Goal: Find contact information

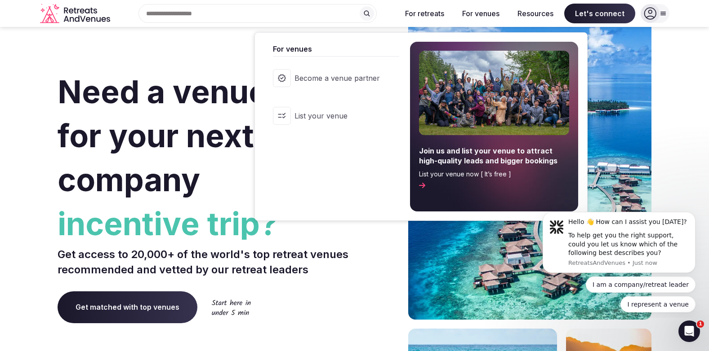
click at [490, 15] on button "For venues" at bounding box center [481, 14] width 52 height 20
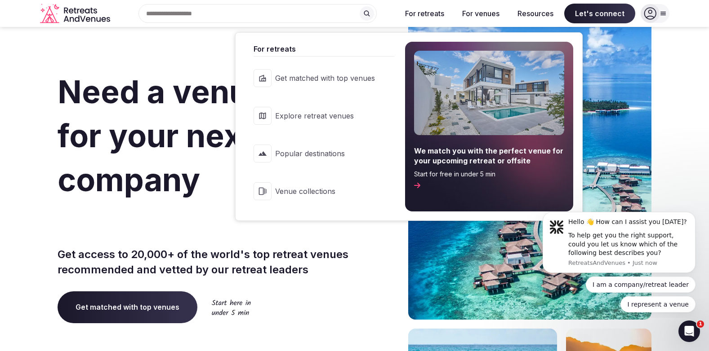
click at [435, 13] on button "For retreats" at bounding box center [424, 14] width 53 height 20
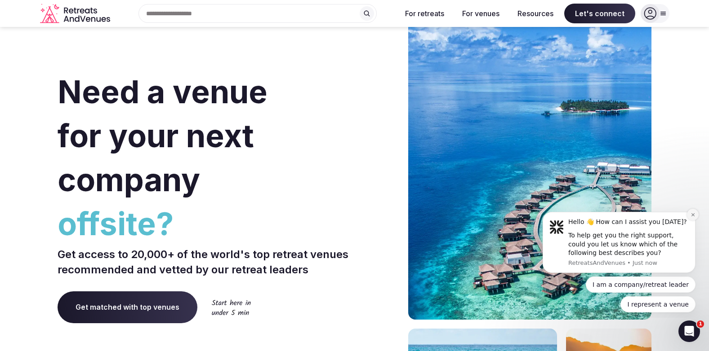
click at [694, 216] on icon "Dismiss notification" at bounding box center [692, 214] width 3 height 3
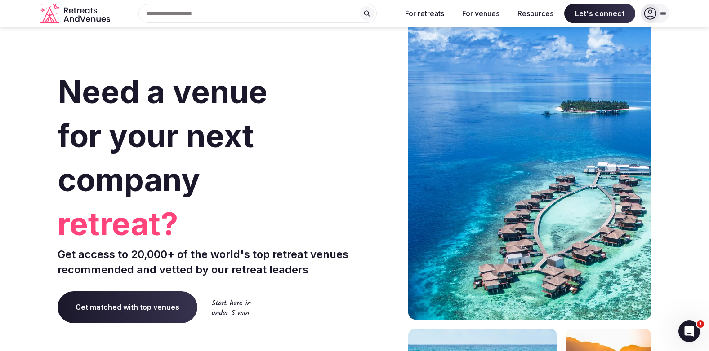
click at [662, 12] on icon at bounding box center [662, 13] width 5 height 3
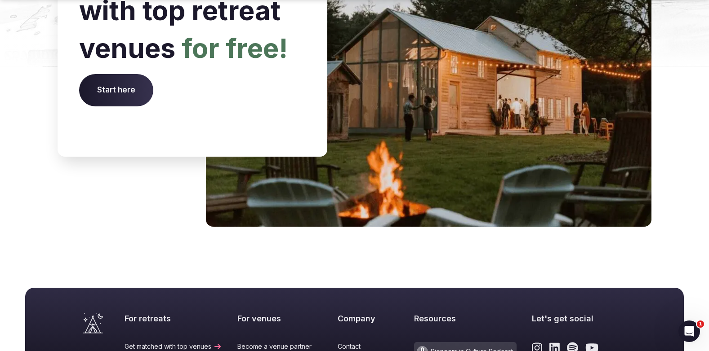
scroll to position [3731, 0]
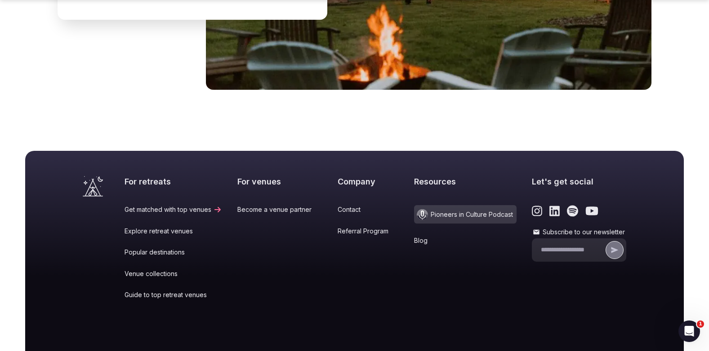
click at [350, 205] on link "Contact" at bounding box center [369, 209] width 62 height 9
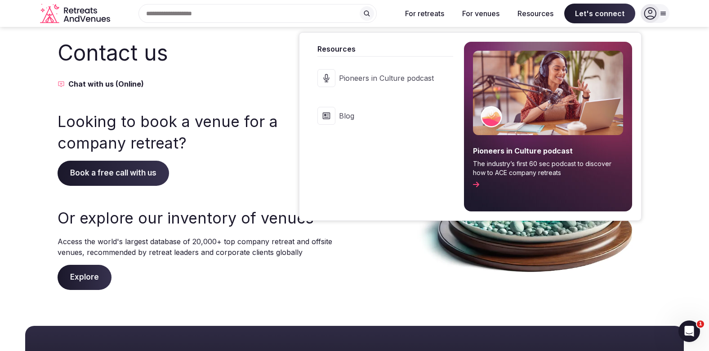
click at [534, 14] on button "Resources" at bounding box center [535, 14] width 50 height 20
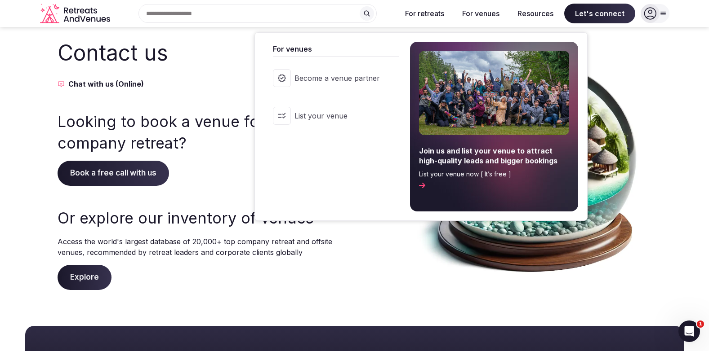
click at [495, 16] on button "For venues" at bounding box center [481, 14] width 52 height 20
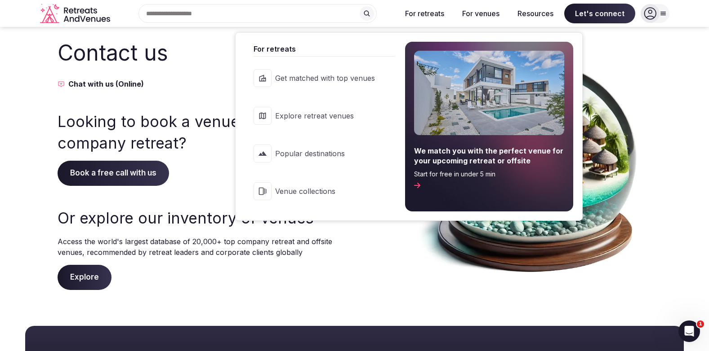
click at [425, 16] on button "For retreats" at bounding box center [424, 14] width 53 height 20
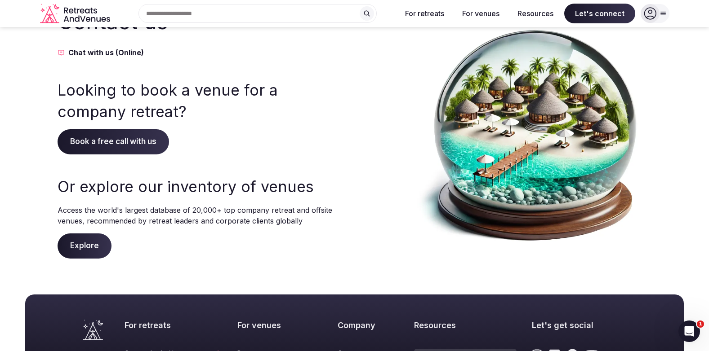
scroll to position [26, 0]
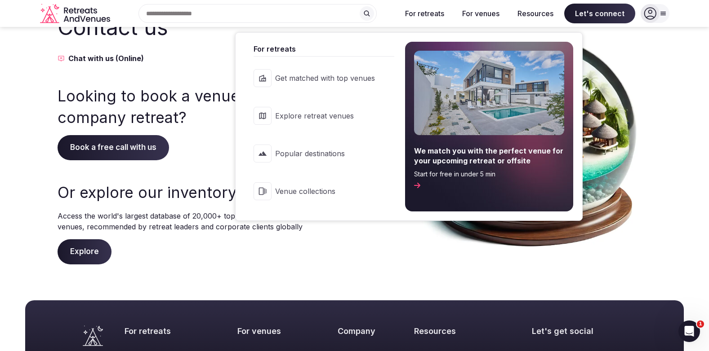
click at [437, 12] on button "For retreats" at bounding box center [424, 14] width 53 height 20
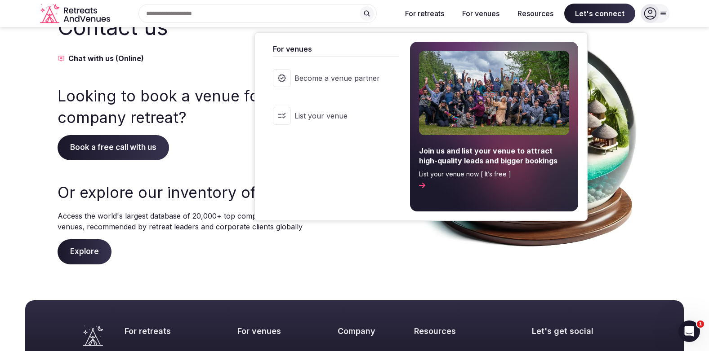
click at [478, 16] on button "For venues" at bounding box center [481, 14] width 52 height 20
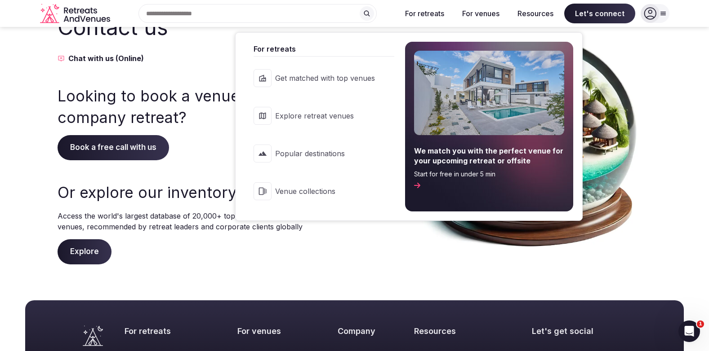
click at [421, 15] on button "For retreats" at bounding box center [424, 14] width 53 height 20
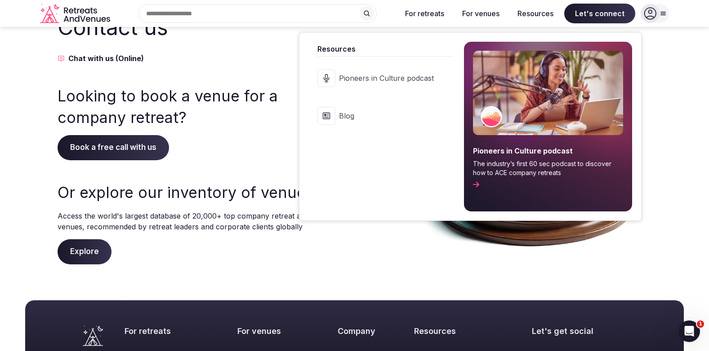
click at [540, 12] on button "Resources" at bounding box center [535, 14] width 50 height 20
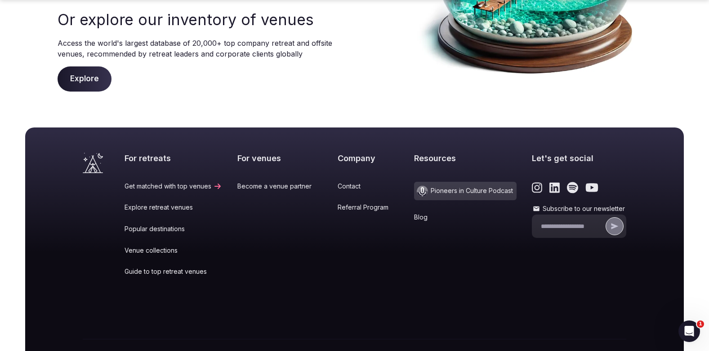
scroll to position [250, 0]
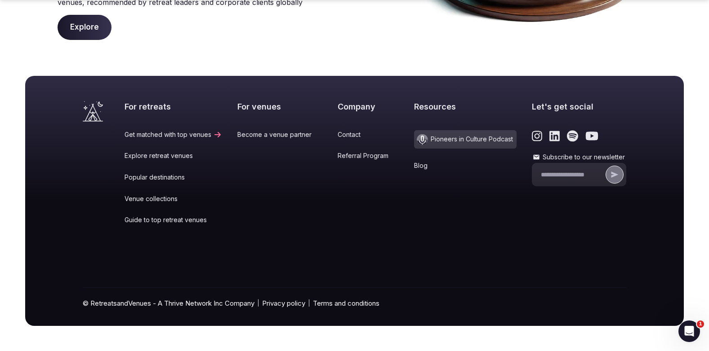
click at [359, 107] on h2 "Company" at bounding box center [369, 106] width 62 height 11
click at [436, 107] on h2 "Resources" at bounding box center [465, 106] width 102 height 11
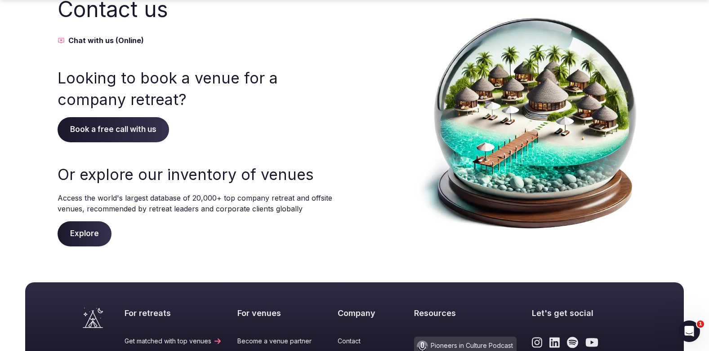
scroll to position [45, 0]
